Goal: Task Accomplishment & Management: Manage account settings

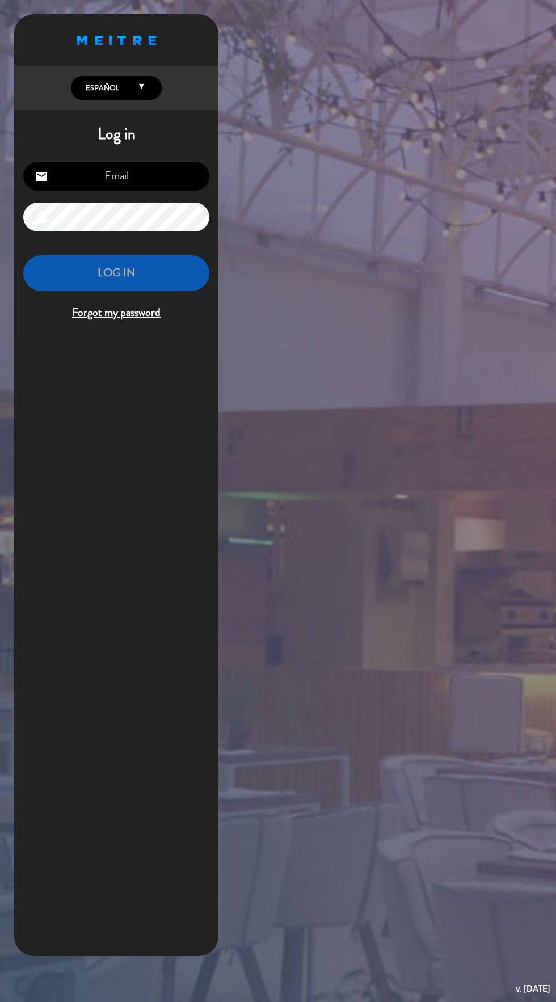
click at [79, 179] on input "email" at bounding box center [116, 176] width 186 height 29
click at [97, 171] on input "email" at bounding box center [116, 176] width 186 height 29
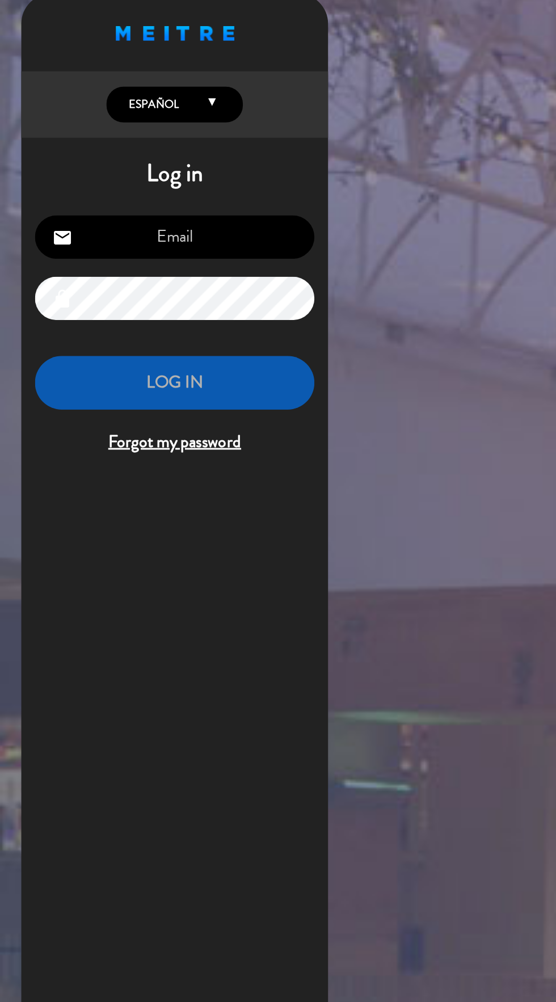
type input "[EMAIL_ADDRESS][DOMAIN_NAME]"
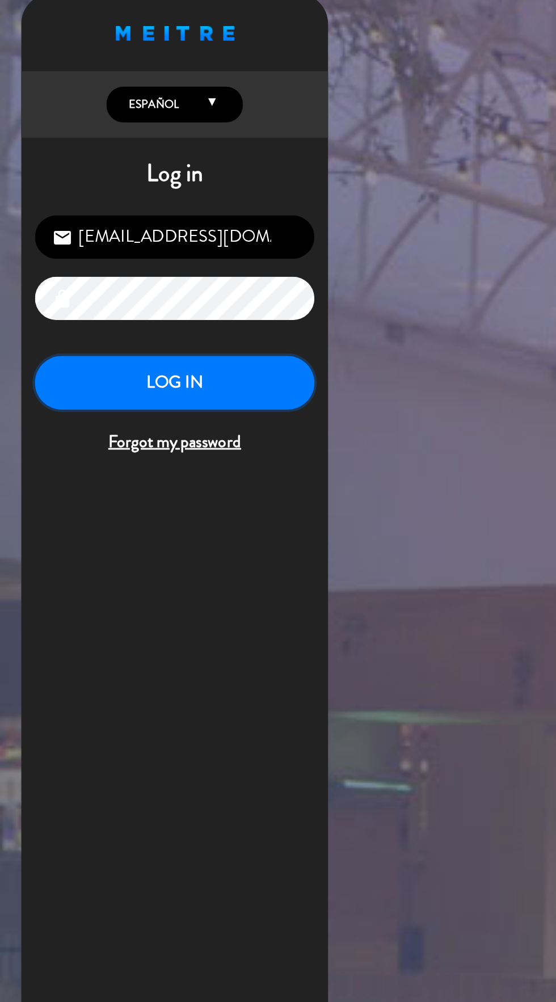
click at [51, 276] on button "LOG IN" at bounding box center [116, 273] width 186 height 36
